Goal: Task Accomplishment & Management: Complete application form

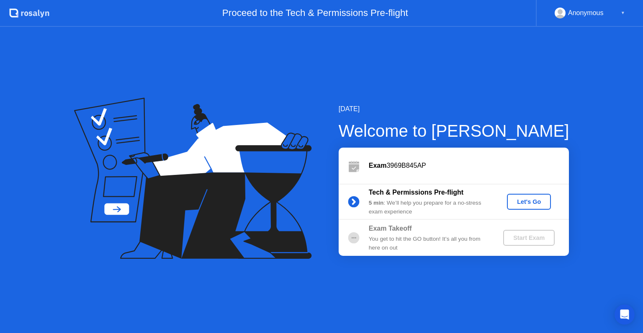
click at [523, 201] on div "Let's Go" at bounding box center [529, 201] width 37 height 7
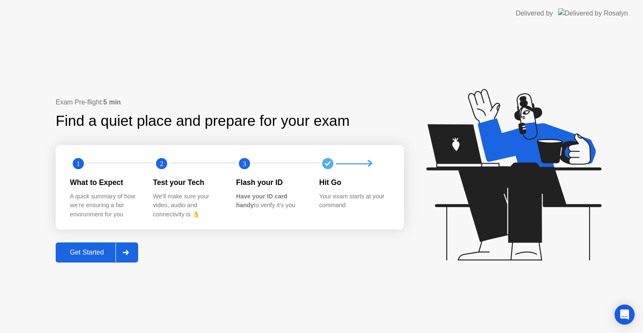
click at [85, 248] on div "Get Started" at bounding box center [86, 252] width 57 height 8
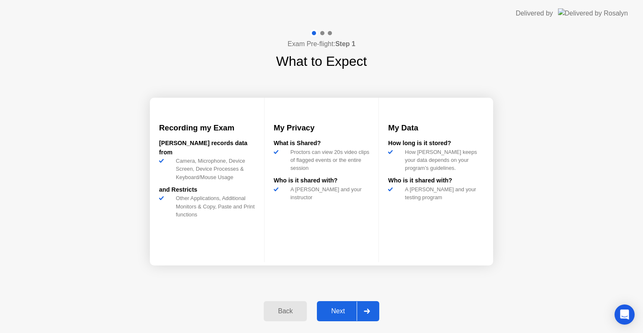
click at [338, 310] on div "Next" at bounding box center [338, 311] width 37 height 8
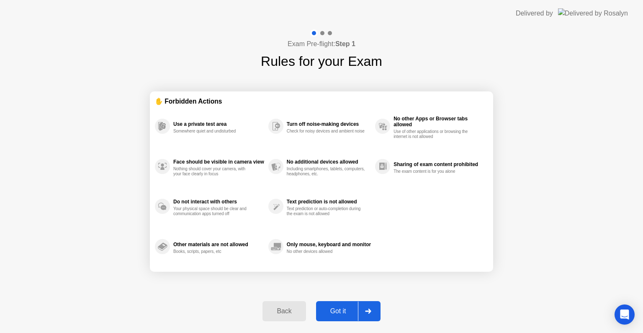
click at [343, 309] on div "Got it" at bounding box center [338, 311] width 39 height 8
select select "**********"
select select "*******"
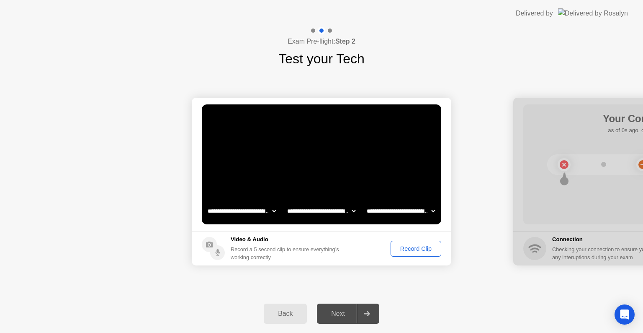
click at [408, 248] on div "Record Clip" at bounding box center [416, 248] width 45 height 7
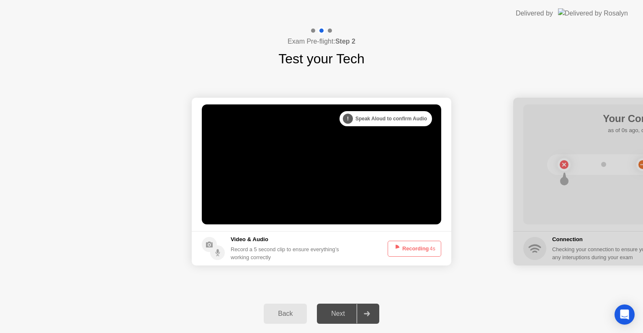
click at [408, 248] on button "Recording 4s" at bounding box center [415, 248] width 54 height 16
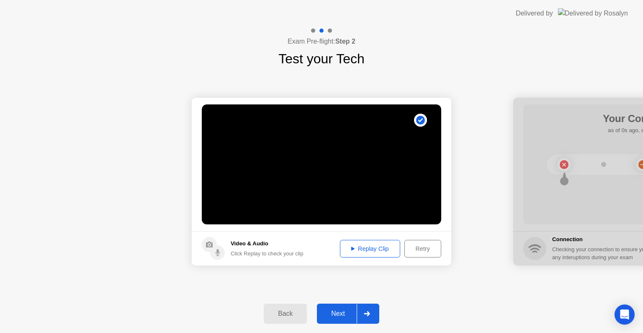
click at [357, 312] on div "Next" at bounding box center [338, 314] width 37 height 8
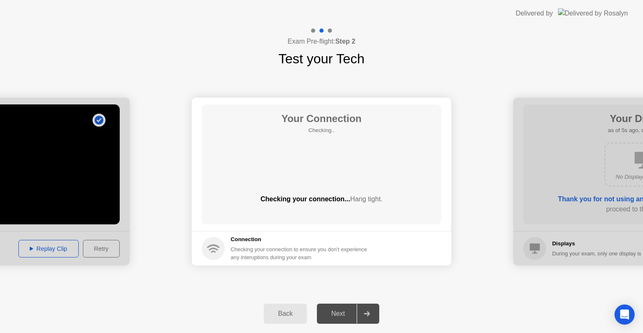
click at [214, 245] on icon at bounding box center [213, 246] width 13 height 4
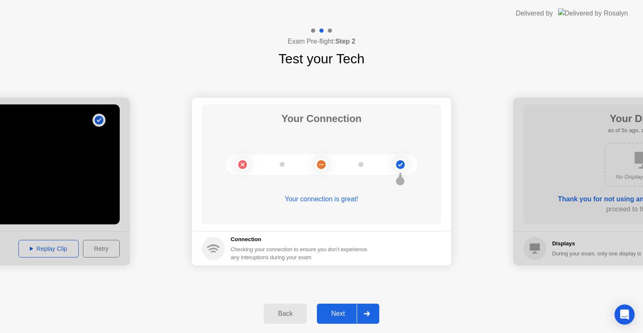
click at [350, 310] on div "Next" at bounding box center [338, 314] width 37 height 8
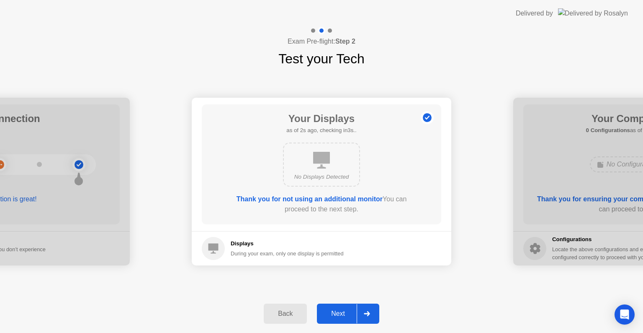
click at [350, 310] on div "Next" at bounding box center [338, 314] width 37 height 8
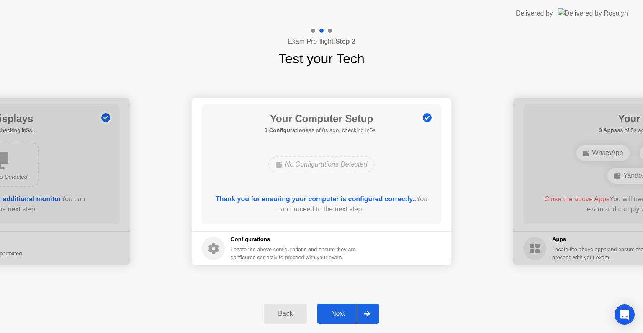
click at [350, 310] on div "Next" at bounding box center [338, 314] width 37 height 8
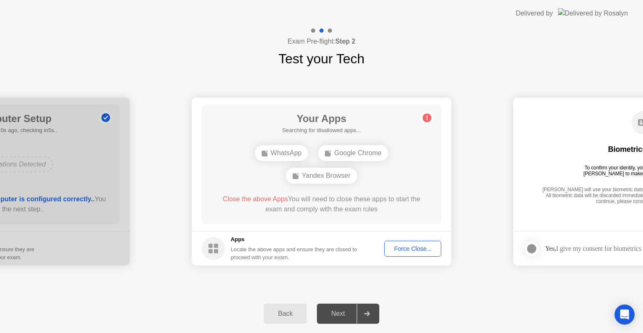
click at [350, 310] on div "Next" at bounding box center [338, 314] width 37 height 8
click at [293, 151] on div "WhatsApp" at bounding box center [282, 153] width 54 height 16
click at [408, 248] on div "Force Close..." at bounding box center [413, 248] width 51 height 7
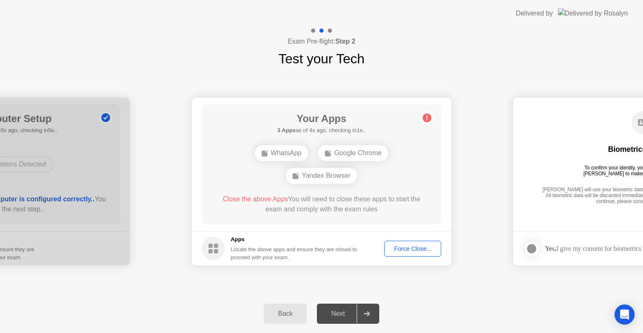
click at [414, 248] on div "Force Close..." at bounding box center [413, 248] width 51 height 7
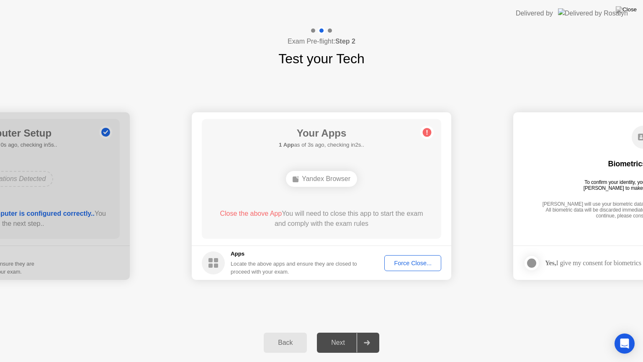
drag, startPoint x: 395, startPoint y: 263, endPoint x: 331, endPoint y: 220, distance: 77.3
click at [332, 236] on app-apps "Your Apps 1 App as of 3s ago, checking in2s.. Yandex Browser Close the above Ap…" at bounding box center [322, 196] width 260 height 168
click at [328, 211] on div "Close the above App You will need to close this app to start the exam and compl…" at bounding box center [322, 219] width 216 height 20
click at [315, 186] on div "Yandex Browser" at bounding box center [321, 179] width 71 height 16
click at [315, 183] on div "Yandex Browser" at bounding box center [321, 179] width 71 height 16
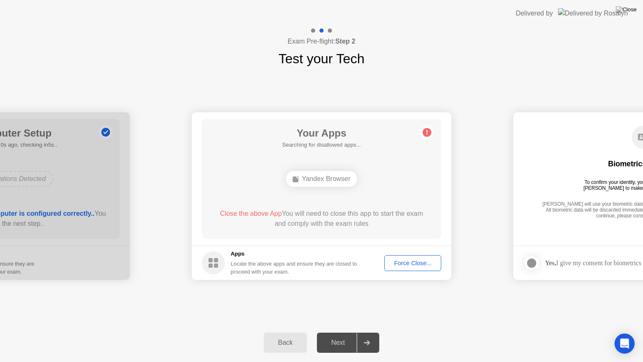
click at [421, 256] on button "Force Close..." at bounding box center [413, 263] width 57 height 16
click at [405, 260] on div "Force Close..." at bounding box center [413, 263] width 51 height 7
click at [414, 262] on div "Force Close..." at bounding box center [413, 263] width 51 height 7
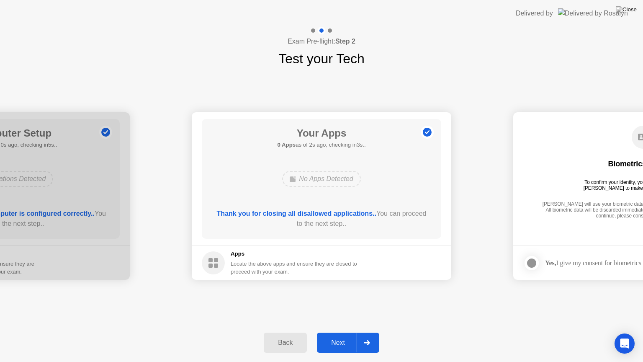
click at [360, 332] on div at bounding box center [367, 342] width 20 height 19
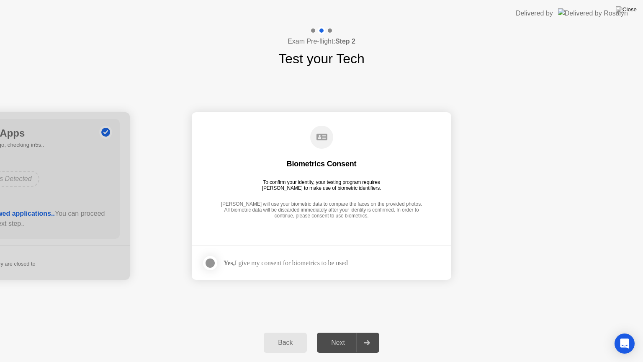
click at [209, 261] on div at bounding box center [210, 263] width 10 height 10
click at [256, 263] on div "Yes, I give my consent for biometrics to be used" at bounding box center [286, 263] width 124 height 8
click at [266, 263] on div "Yes, I give my consent for biometrics to be used" at bounding box center [286, 263] width 124 height 8
click at [266, 199] on div "Biometrics Consent To confirm your identity, your testing program requires [PER…" at bounding box center [322, 173] width 240 height 108
click at [367, 332] on icon at bounding box center [367, 342] width 6 height 5
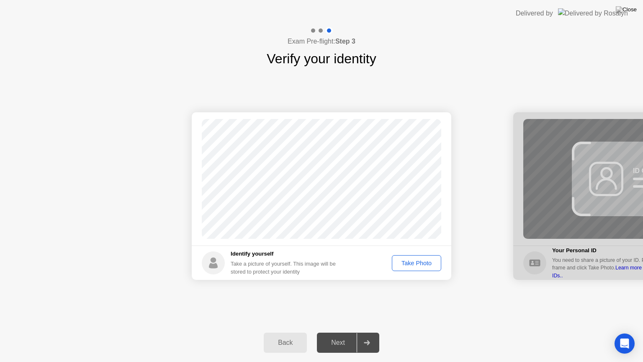
click at [427, 261] on div "Take Photo" at bounding box center [417, 263] width 44 height 7
click at [358, 332] on div at bounding box center [367, 342] width 20 height 19
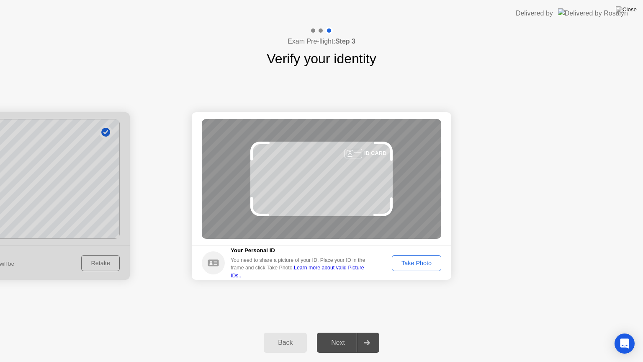
click at [409, 260] on div "Take Photo" at bounding box center [417, 263] width 44 height 7
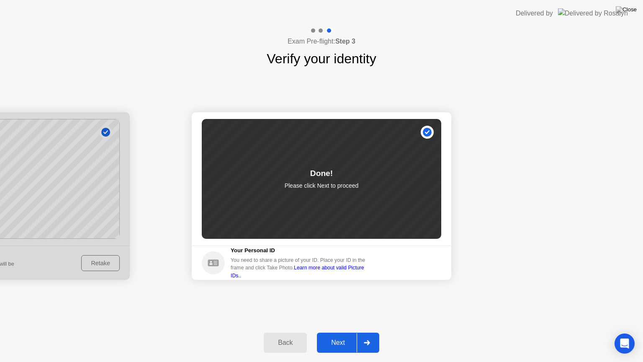
click at [351, 332] on button "Next" at bounding box center [348, 343] width 62 height 20
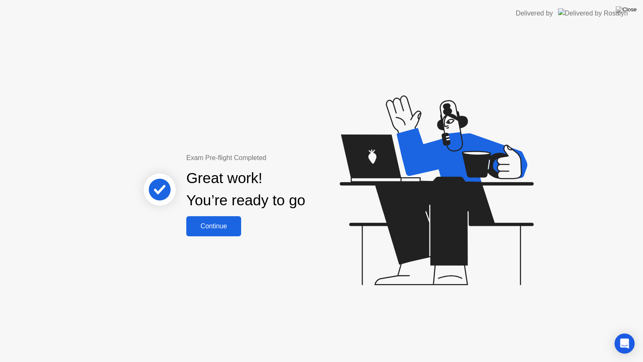
click at [230, 225] on div "Continue" at bounding box center [214, 226] width 50 height 8
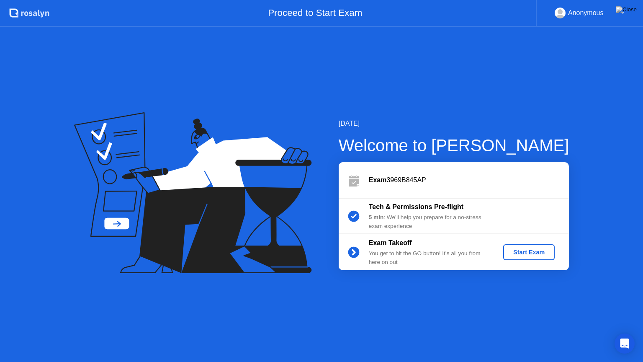
click at [524, 251] on div "Start Exam" at bounding box center [529, 252] width 45 height 7
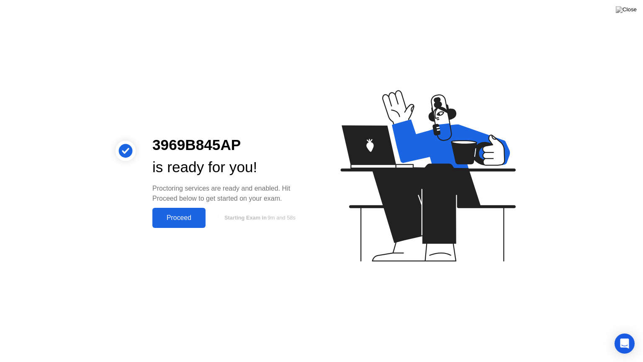
click at [194, 216] on div "Proceed" at bounding box center [179, 218] width 48 height 8
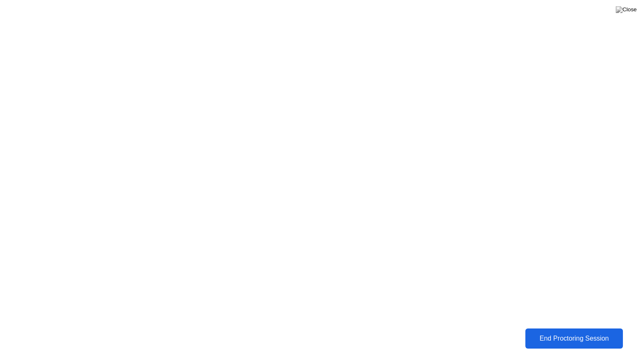
click at [558, 332] on div "End Proctoring Session" at bounding box center [574, 339] width 93 height 8
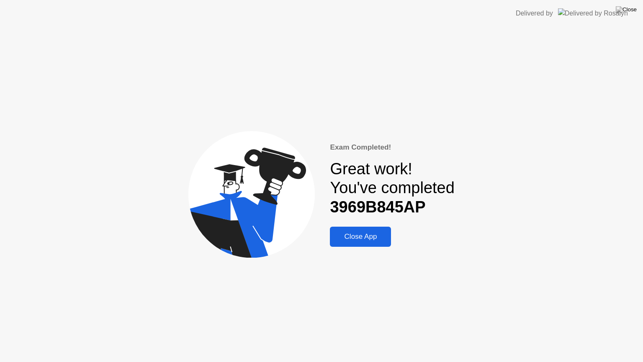
click at [371, 240] on div "Close App" at bounding box center [361, 237] width 56 height 8
